Goal: Task Accomplishment & Management: Use online tool/utility

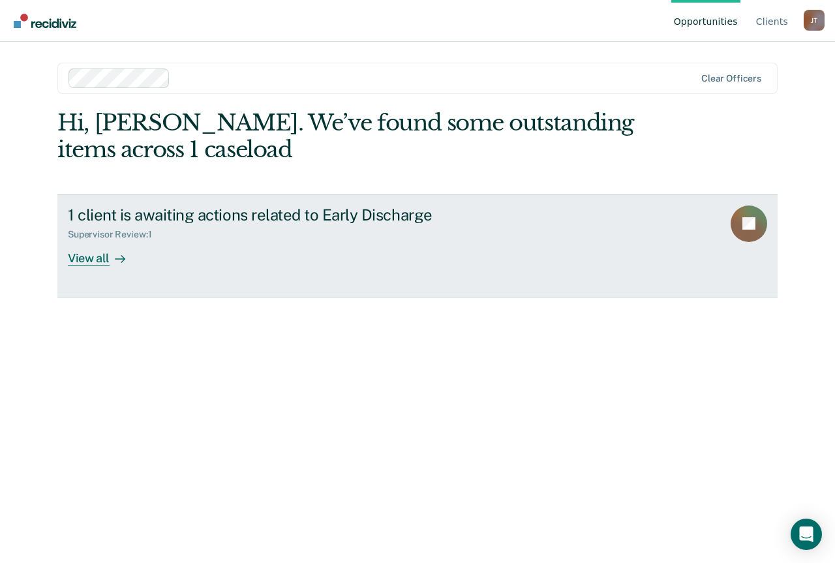
click at [99, 255] on div "View all" at bounding box center [104, 252] width 73 height 25
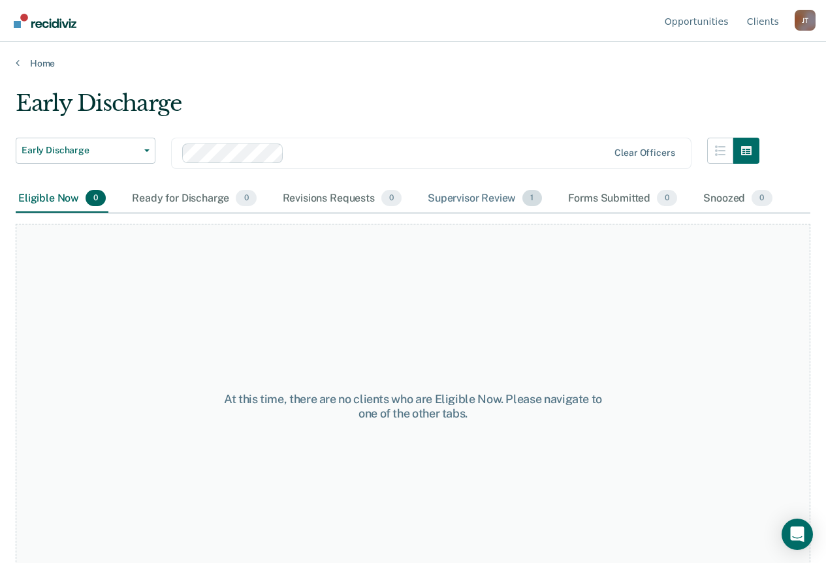
click at [459, 195] on div "Supervisor Review 1" at bounding box center [484, 199] width 119 height 29
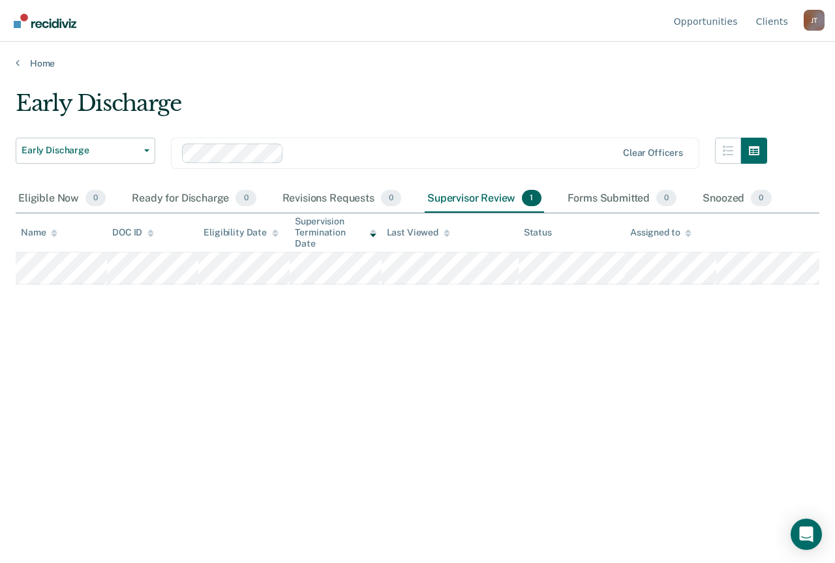
click at [32, 54] on div "Home" at bounding box center [417, 55] width 835 height 27
click at [41, 67] on link "Home" at bounding box center [418, 63] width 804 height 12
